Goal: Contribute content: Add original content to the website for others to see

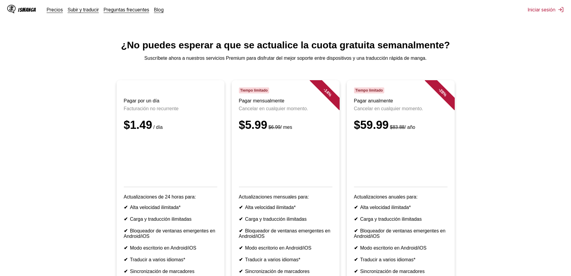
click at [550, 0] on html "IsManga Precios Subir y traducir Preguntas frecuentes Blog Iniciar sesión Preci…" at bounding box center [285, 194] width 571 height 389
click at [86, 14] on div "IsManga Precios Subir y traducir Preguntas frecuentes Blog" at bounding box center [87, 9] width 161 height 19
click at [86, 9] on font "Subir y traducir" at bounding box center [83, 10] width 31 height 6
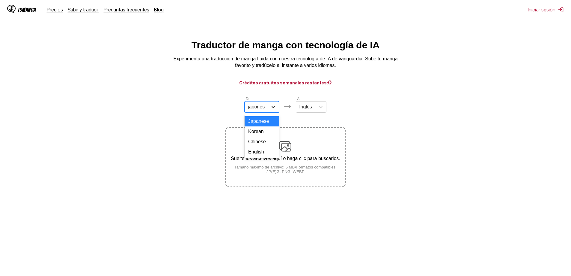
click at [272, 109] on icon at bounding box center [273, 107] width 6 height 6
click at [259, 154] on font "Inglés" at bounding box center [254, 151] width 13 height 5
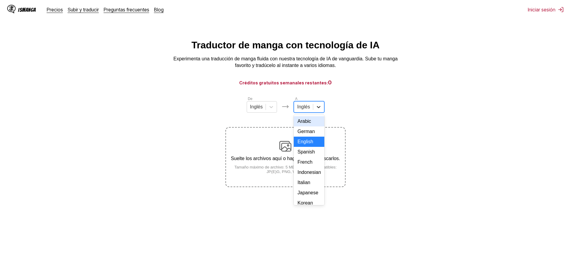
click at [319, 109] on icon at bounding box center [319, 107] width 6 height 6
click at [307, 154] on font "Español" at bounding box center [305, 151] width 17 height 5
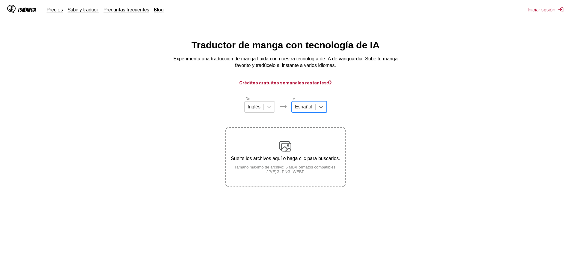
click at [284, 146] on img at bounding box center [285, 146] width 12 height 12
click at [0, 0] on input "Suelte los archivos aquí o haga clic para buscarlos. Tamaño máximo de archivo: …" at bounding box center [0, 0] width 0 height 0
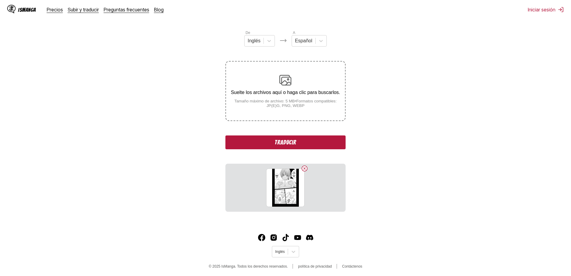
scroll to position [68, 0]
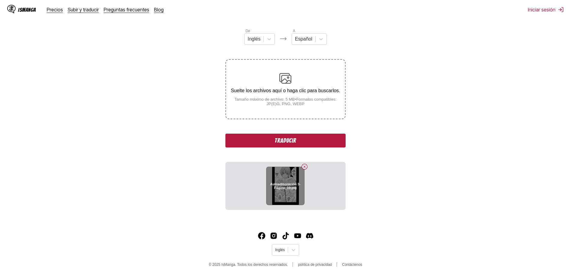
click at [286, 184] on font "Autoadmonición 3-Página_10.jpg" at bounding box center [285, 186] width 30 height 8
click at [293, 249] on icon at bounding box center [294, 250] width 6 height 6
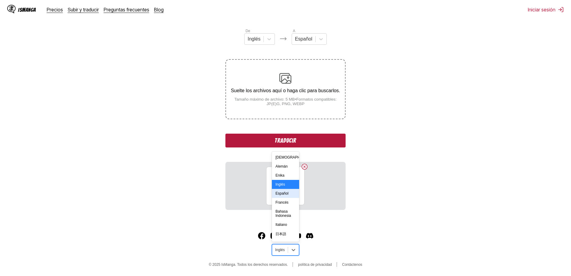
click at [280, 195] on font "Español" at bounding box center [282, 193] width 13 height 4
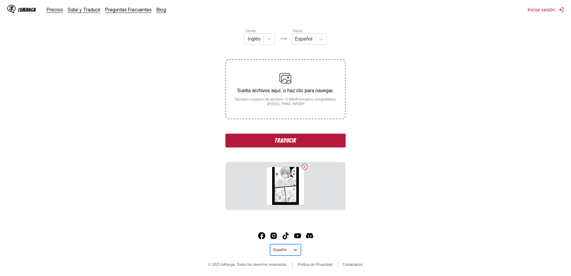
click at [291, 139] on font "Traducir" at bounding box center [286, 140] width 22 height 7
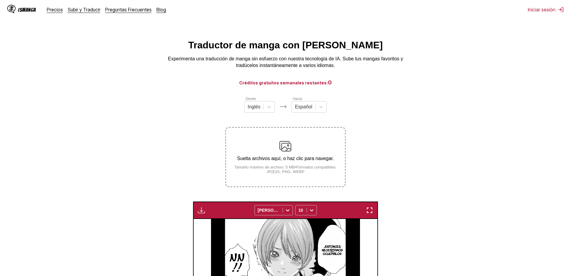
click at [287, 149] on img at bounding box center [285, 146] width 12 height 12
click at [0, 0] on input "Suelta archivos aquí, o haz clic para navegar. Tamaño máximo de archivo: 5 MB •…" at bounding box center [0, 0] width 0 height 0
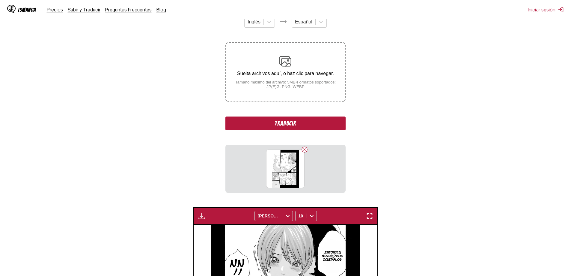
scroll to position [141, 0]
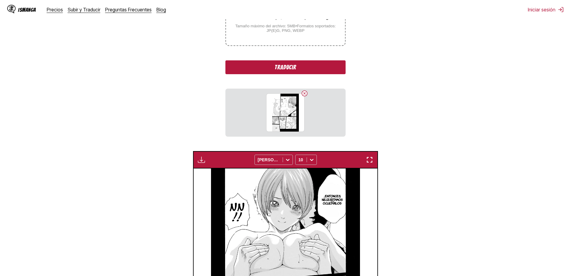
click at [285, 69] on font "Traducir" at bounding box center [286, 67] width 22 height 7
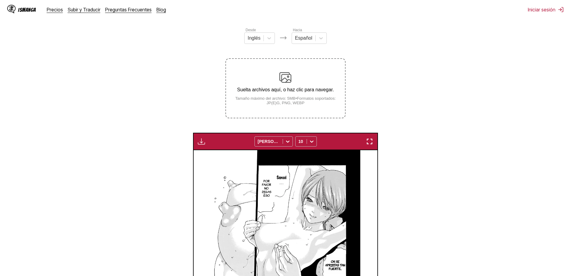
scroll to position [57, 0]
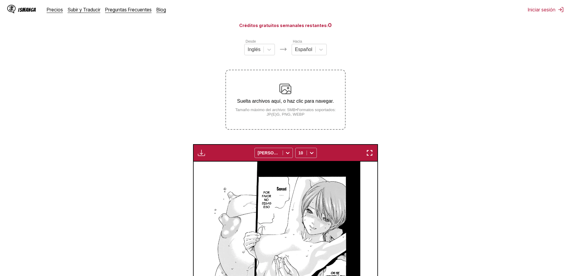
click at [276, 91] on div "Suelta archivos aquí, o haz clic para navegar. Tamaño máximo del archivo: 5MB •…" at bounding box center [285, 100] width 119 height 34
click at [0, 0] on input "Suelta archivos aquí, o haz clic para navegar. Tamaño máximo del archivo: 5MB •…" at bounding box center [0, 0] width 0 height 0
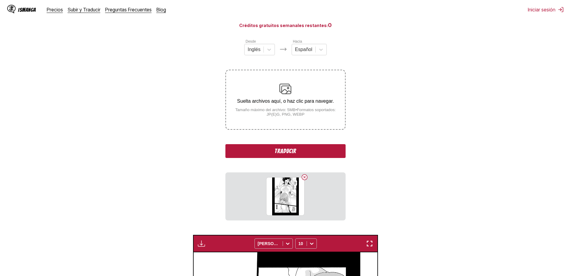
click at [283, 151] on font "Traducir" at bounding box center [286, 151] width 22 height 7
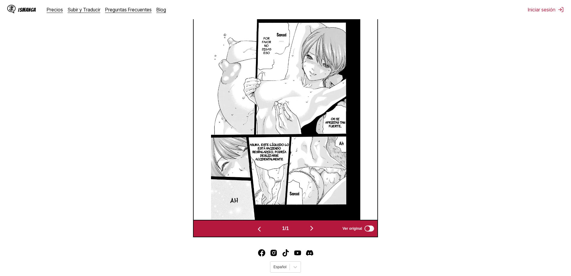
scroll to position [237, 0]
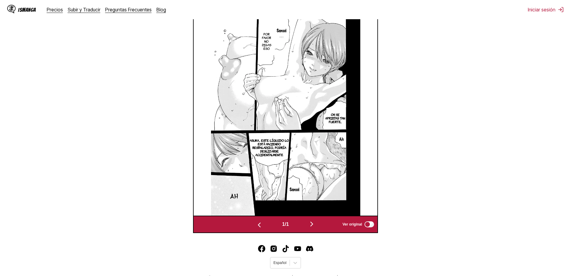
click at [311, 222] on button "button" at bounding box center [312, 224] width 36 height 9
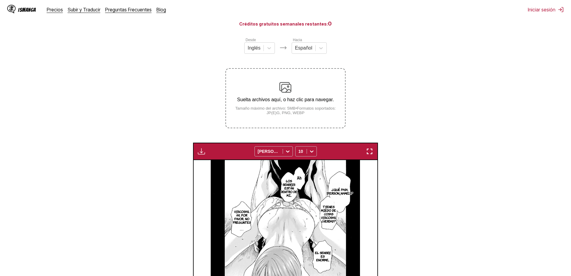
scroll to position [54, 0]
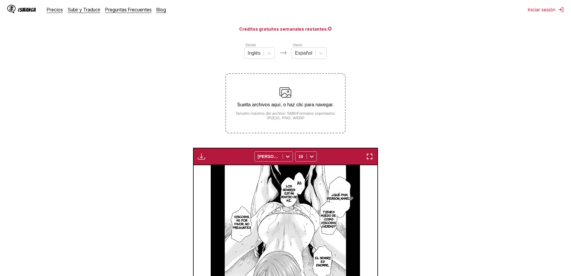
click at [288, 94] on img at bounding box center [285, 92] width 12 height 12
click at [0, 0] on input "Suelta archivos aquí, o haz clic para navegar. Tamaño máximo del archivo: 5MB •…" at bounding box center [0, 0] width 0 height 0
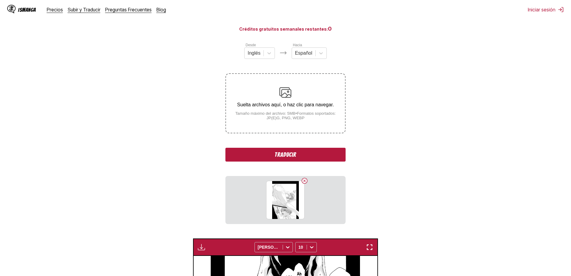
scroll to position [113, 0]
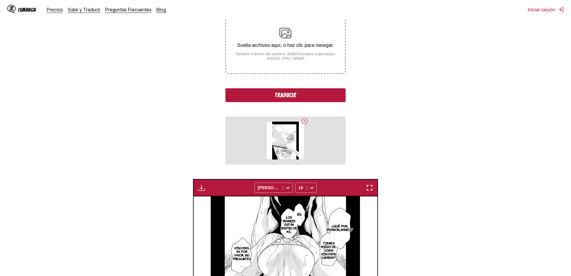
click at [307, 96] on button "Traducir" at bounding box center [286, 95] width 120 height 14
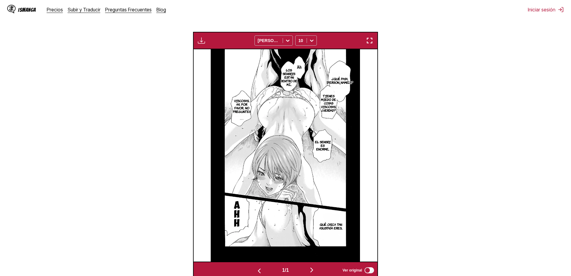
scroll to position [250, 0]
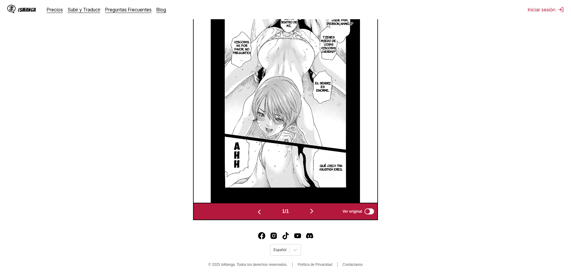
click at [313, 211] on img "button" at bounding box center [311, 210] width 7 height 7
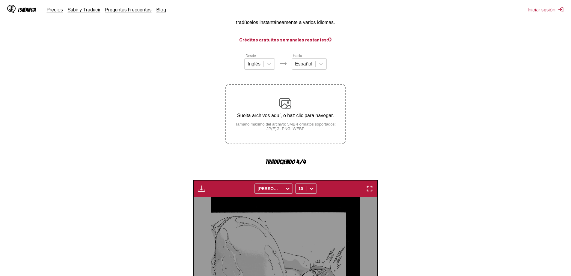
scroll to position [0, 0]
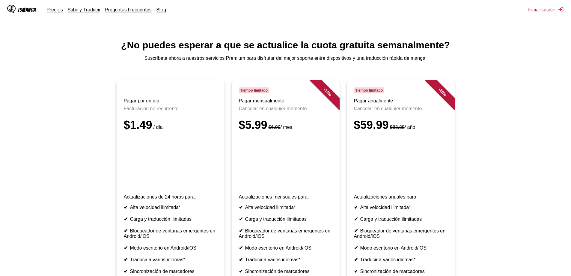
click at [531, 157] on ul "Pagar por un día Facturación no recurrente $1.49 / día Actualizaciones de 24 ho…" at bounding box center [286, 193] width 562 height 226
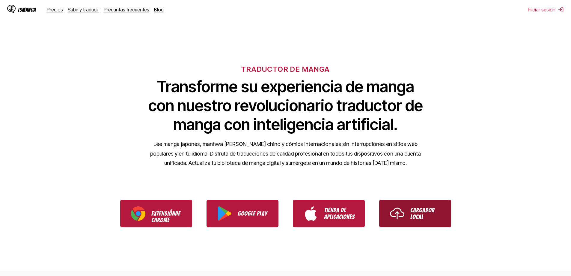
click at [417, 214] on font "Cargador local" at bounding box center [423, 213] width 24 height 13
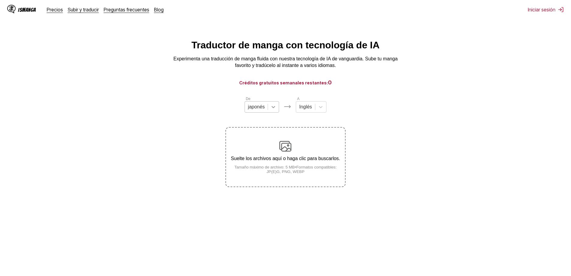
click at [273, 108] on icon at bounding box center [274, 107] width 4 height 2
click at [272, 110] on icon at bounding box center [273, 107] width 6 height 6
click at [266, 108] on div "japonés" at bounding box center [256, 106] width 23 height 9
type input "******"
click at [318, 109] on div at bounding box center [323, 106] width 11 height 11
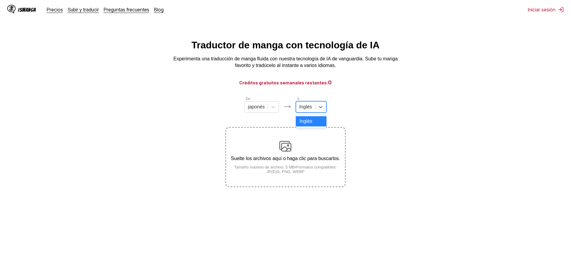
click at [315, 108] on div "Inglés" at bounding box center [305, 106] width 19 height 9
click at [313, 108] on div "Inglés" at bounding box center [305, 106] width 19 height 9
click at [312, 108] on div at bounding box center [305, 106] width 13 height 7
click at [267, 111] on div "japonés" at bounding box center [256, 106] width 23 height 9
type input "******"
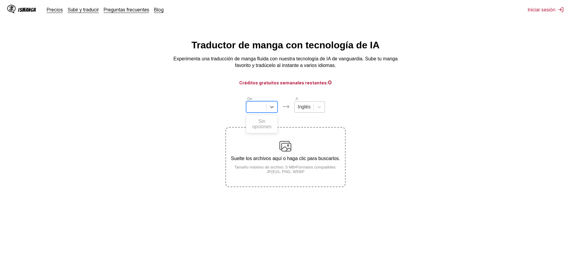
click at [309, 109] on div at bounding box center [304, 106] width 13 height 7
type input "*******"
click at [428, 130] on section "De japonés A 0 results available for search term español. Use las teclas Arriba…" at bounding box center [286, 141] width 562 height 91
